Goal: Information Seeking & Learning: Find specific fact

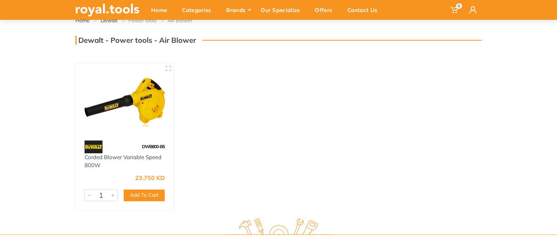
scroll to position [44, 0]
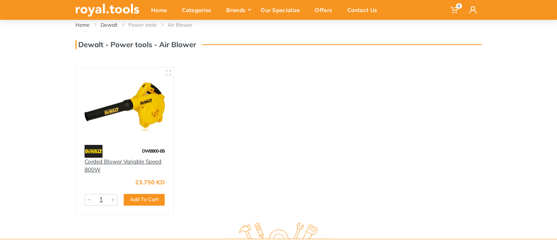
click at [85, 161] on link "Corded Blower Variable Speed 800W" at bounding box center [122, 165] width 77 height 15
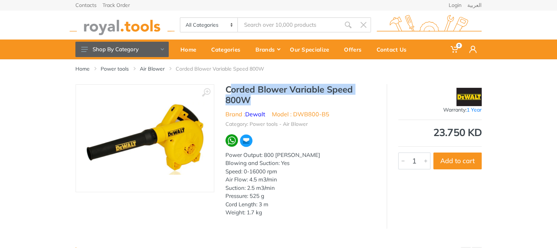
drag, startPoint x: 228, startPoint y: 86, endPoint x: 262, endPoint y: 101, distance: 37.0
click at [262, 101] on h1 "Corded Blower Variable Speed 800W" at bounding box center [300, 94] width 150 height 21
click at [229, 88] on h1 "Corded Blower Variable Speed 800W" at bounding box center [300, 94] width 150 height 21
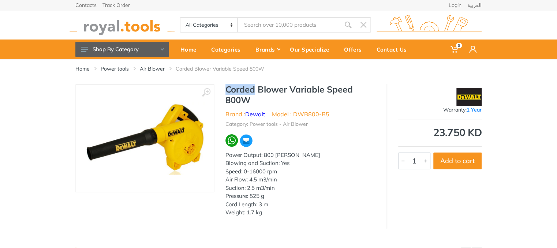
click at [229, 88] on h1 "Corded Blower Variable Speed 800W" at bounding box center [300, 94] width 150 height 21
click at [256, 96] on h1 "Corded Blower Variable Speed 800W" at bounding box center [300, 94] width 150 height 21
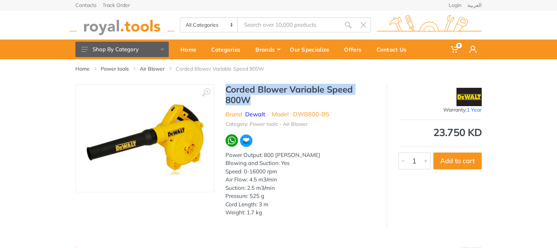
drag, startPoint x: 228, startPoint y: 87, endPoint x: 253, endPoint y: 102, distance: 30.0
click at [253, 102] on h1 "Corded Blower Variable Speed 800W" at bounding box center [300, 94] width 150 height 21
copy h1 "Corded Blower Variable Speed 800W"
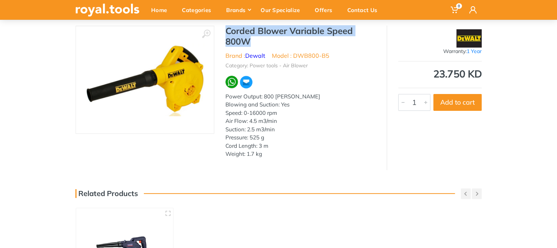
scroll to position [55, 0]
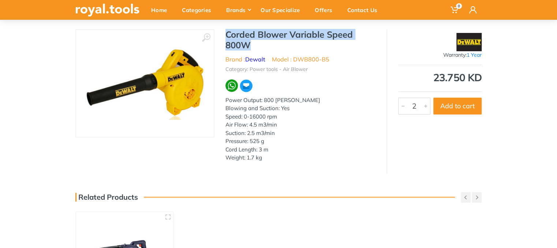
click at [423, 110] on div at bounding box center [425, 106] width 9 height 16
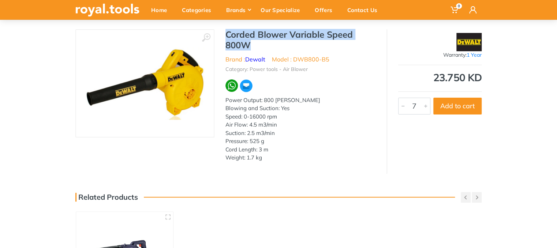
click at [423, 110] on div at bounding box center [425, 106] width 9 height 16
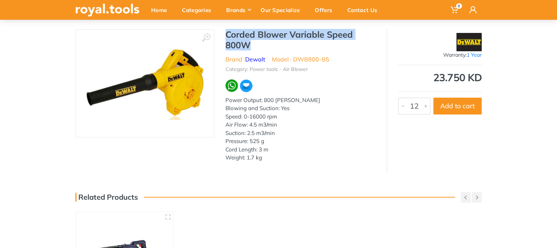
click at [423, 110] on div at bounding box center [425, 106] width 9 height 16
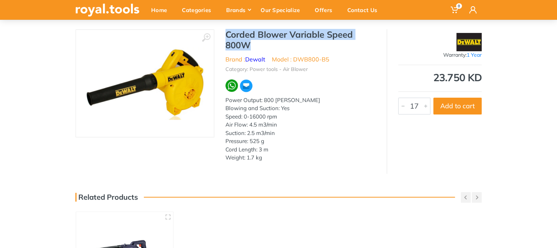
click at [423, 110] on div at bounding box center [425, 106] width 9 height 16
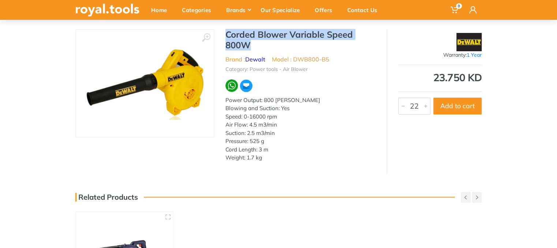
click at [423, 110] on div at bounding box center [425, 106] width 9 height 16
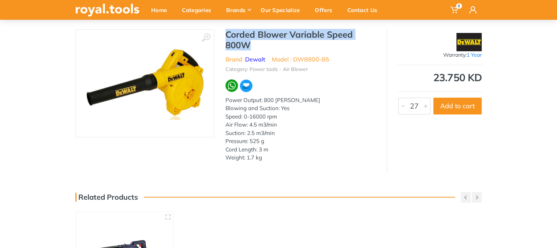
click at [423, 110] on div at bounding box center [425, 106] width 9 height 16
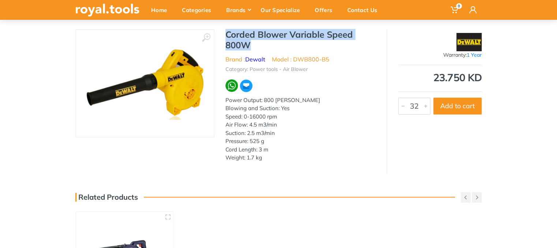
click at [423, 110] on div at bounding box center [425, 106] width 9 height 16
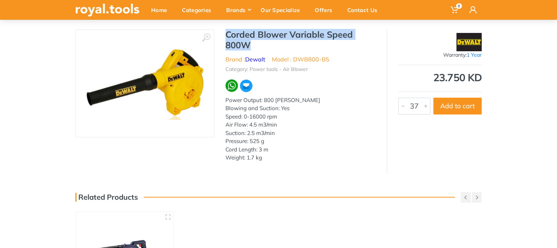
click at [423, 110] on div at bounding box center [425, 106] width 9 height 16
click at [399, 110] on div at bounding box center [402, 106] width 9 height 16
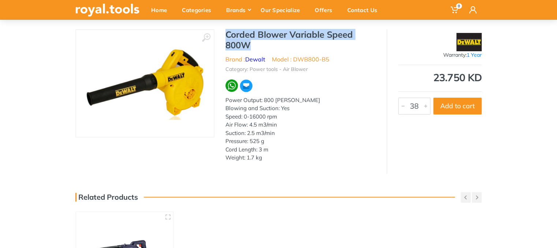
click at [399, 110] on div at bounding box center [402, 106] width 9 height 16
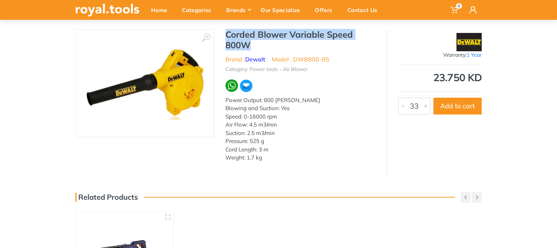
click at [399, 110] on div at bounding box center [402, 106] width 9 height 16
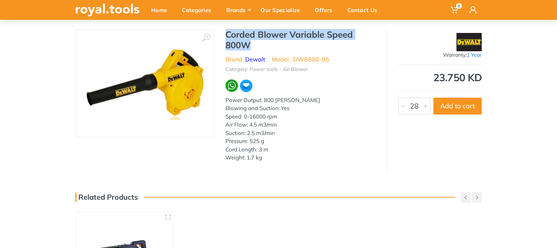
click at [399, 110] on div at bounding box center [402, 106] width 9 height 16
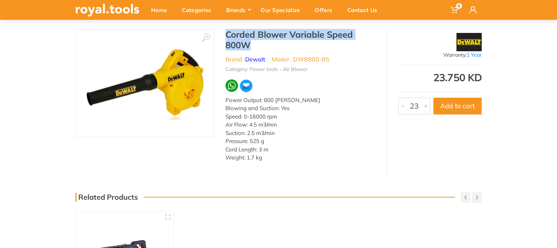
click at [399, 110] on div at bounding box center [402, 106] width 9 height 16
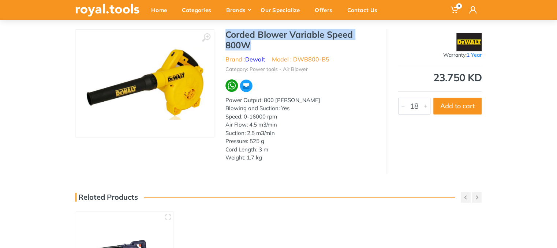
click at [399, 110] on div at bounding box center [402, 106] width 9 height 16
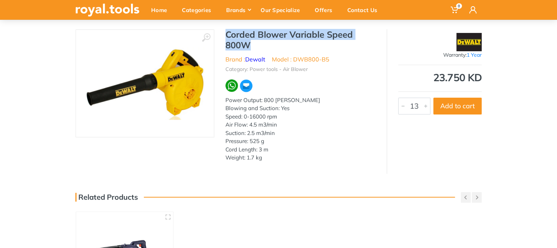
click at [399, 110] on div at bounding box center [402, 106] width 9 height 16
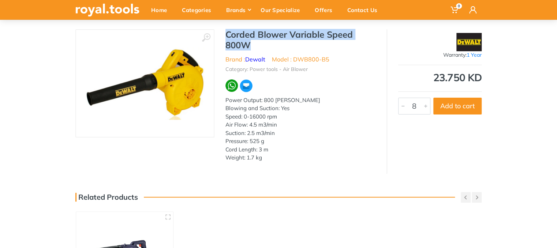
click at [399, 110] on div at bounding box center [402, 106] width 9 height 16
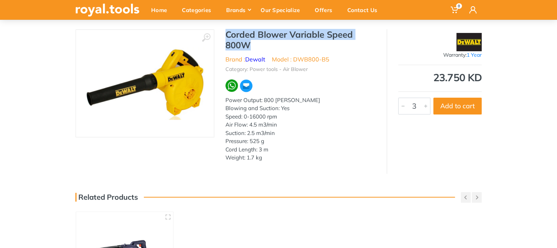
click at [399, 110] on div at bounding box center [402, 106] width 9 height 16
type input "1"
click at [399, 110] on div at bounding box center [402, 106] width 9 height 16
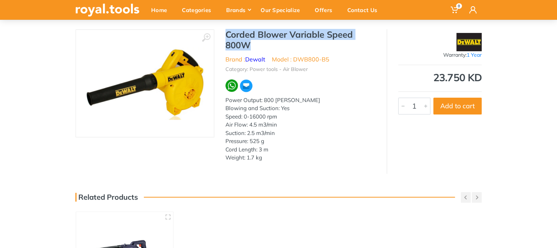
click at [399, 110] on div at bounding box center [402, 106] width 9 height 16
click at [240, 37] on h1 "Corded Blower Variable Speed 800W" at bounding box center [300, 39] width 150 height 21
drag, startPoint x: 226, startPoint y: 34, endPoint x: 253, endPoint y: 50, distance: 31.8
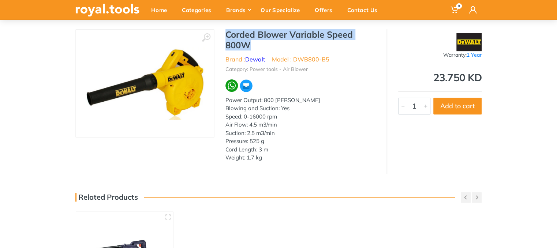
click at [253, 50] on h1 "Corded Blower Variable Speed 800W" at bounding box center [300, 39] width 150 height 21
copy h1 "Corded Blower Variable Speed 800W"
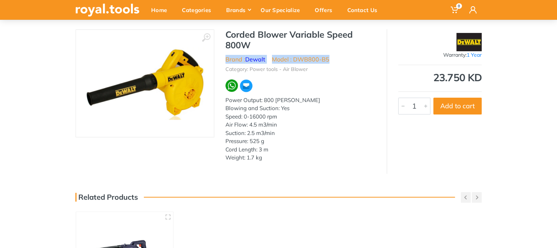
drag, startPoint x: 226, startPoint y: 59, endPoint x: 331, endPoint y: 55, distance: 105.4
click at [331, 55] on ul "Brand : Dewalt Model : DWB800-B5" at bounding box center [300, 59] width 150 height 9
copy ul "Brand : Dewalt Model : DWB800-B5"
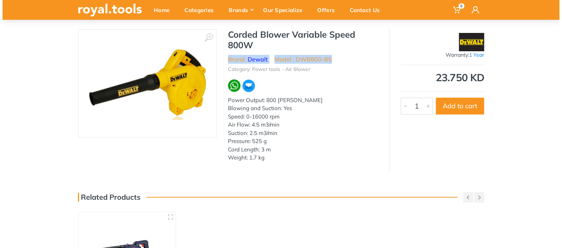
scroll to position [0, 0]
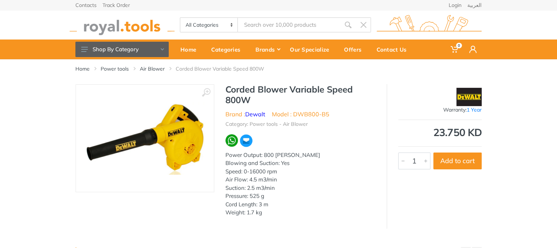
click at [278, 30] on input "Site search" at bounding box center [289, 24] width 102 height 15
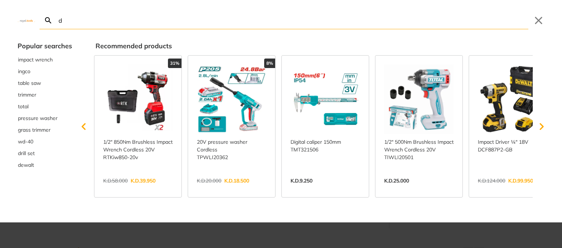
type input "d"
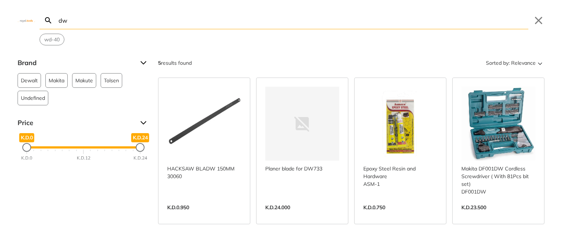
type input "d"
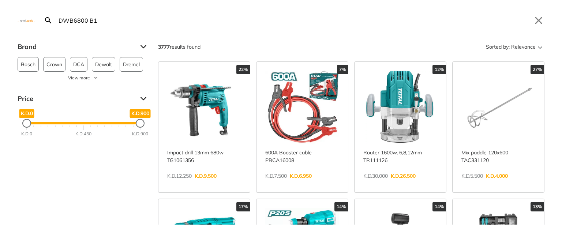
type input "DWB6800 B1"
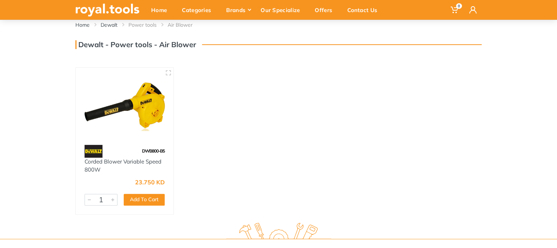
click at [126, 110] on img at bounding box center [124, 105] width 84 height 63
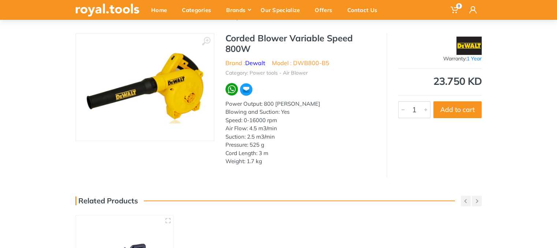
scroll to position [53, 0]
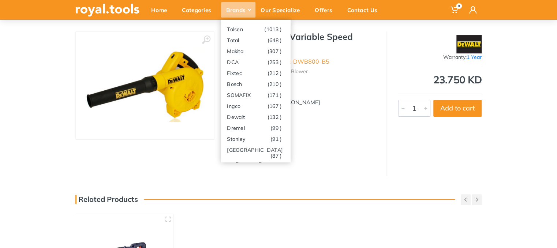
click at [230, 5] on div "Brands" at bounding box center [238, 9] width 34 height 15
